Goal: Task Accomplishment & Management: Manage account settings

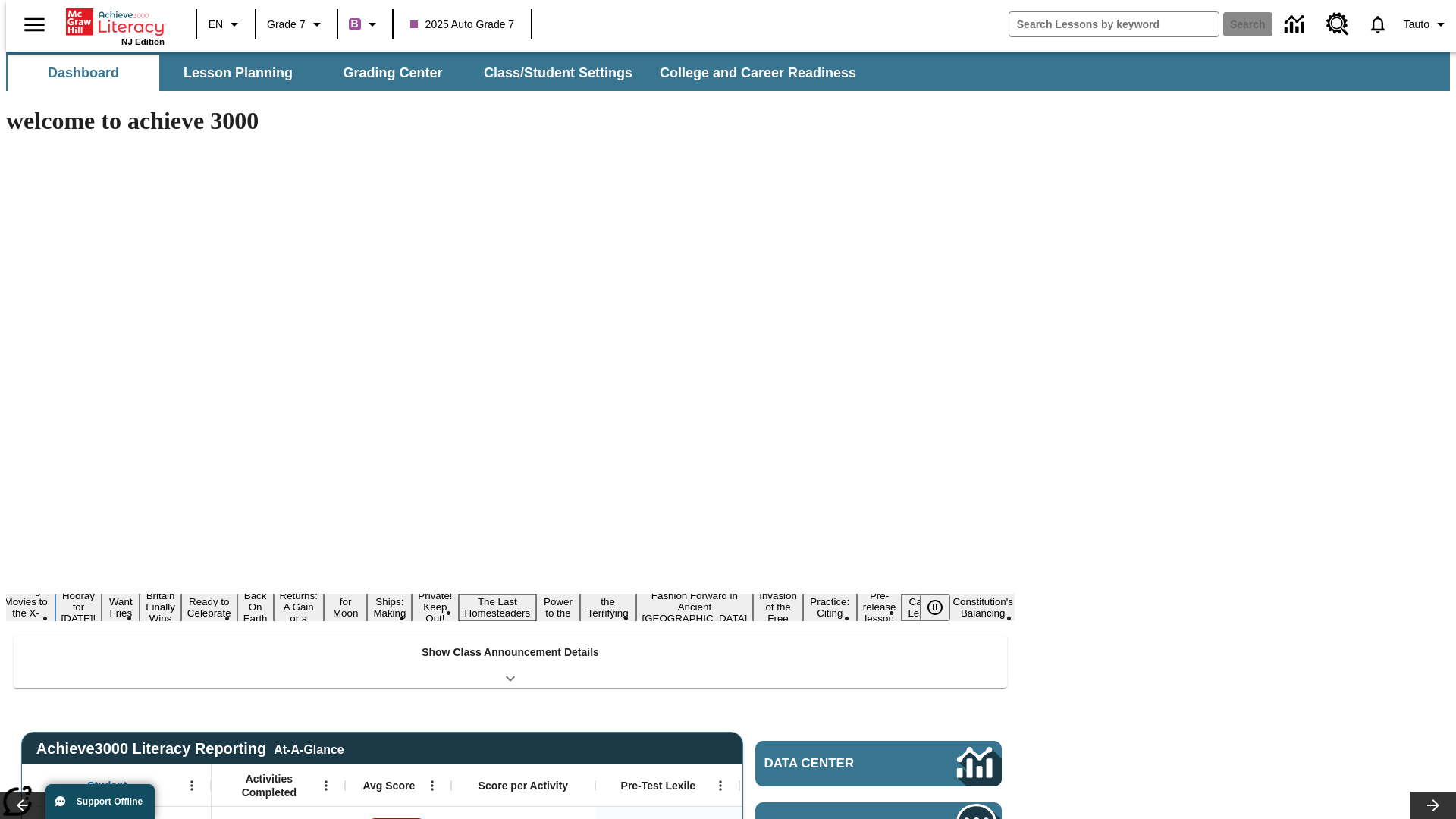
click at [56, 583] on button "Taking Movies to the X-Dimension" at bounding box center [26, 607] width 59 height 48
click at [941, 598] on icon "Pause" at bounding box center [934, 607] width 19 height 19
click at [1427, 799] on icon "Lesson carousel, Next" at bounding box center [1433, 805] width 12 height 12
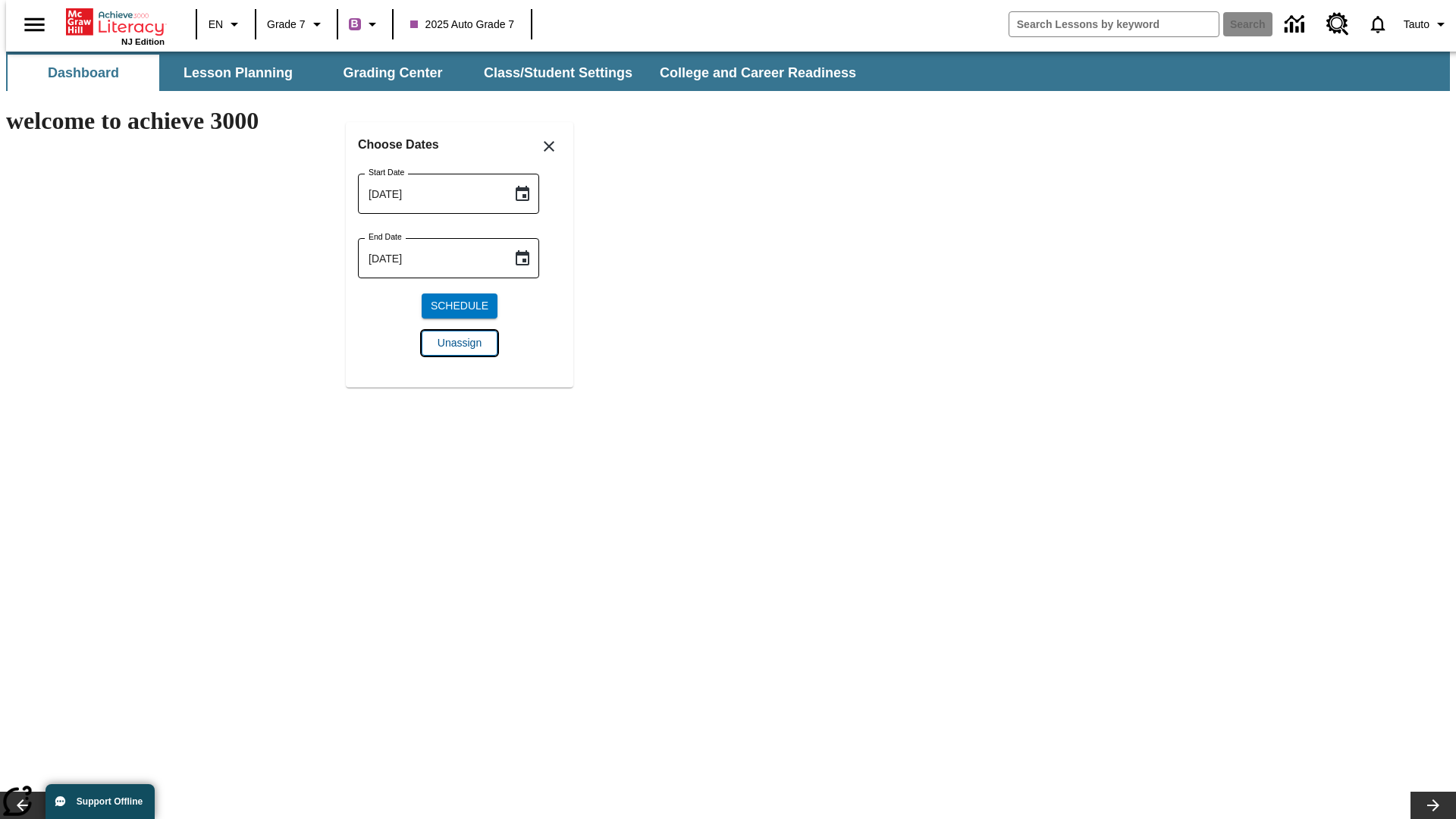
click at [460, 343] on span "Unassign" at bounding box center [460, 343] width 44 height 16
